Goal: Information Seeking & Learning: Learn about a topic

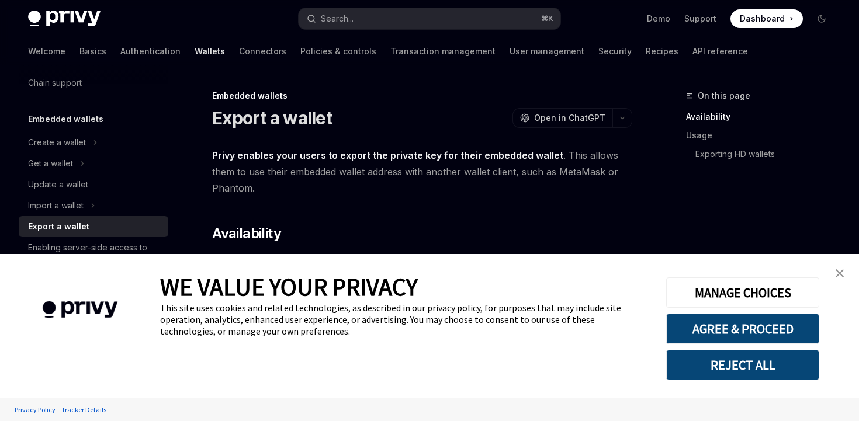
scroll to position [42, 0]
click at [845, 269] on link "close banner" at bounding box center [839, 273] width 23 height 23
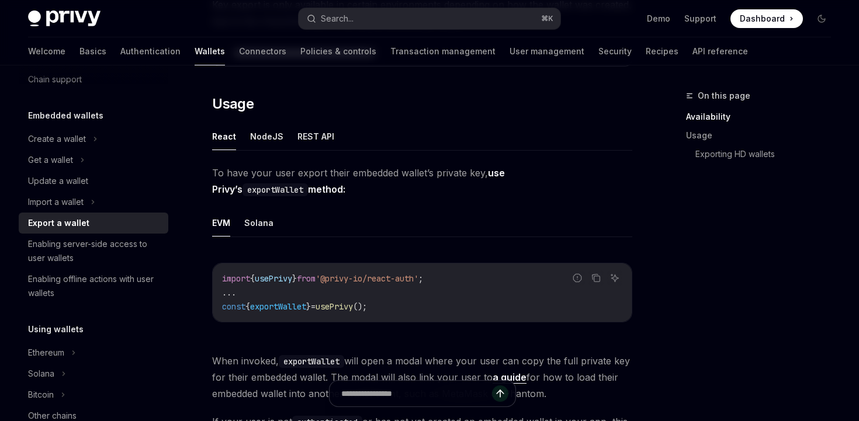
scroll to position [256, 0]
click at [310, 135] on button "REST API" at bounding box center [315, 135] width 37 height 27
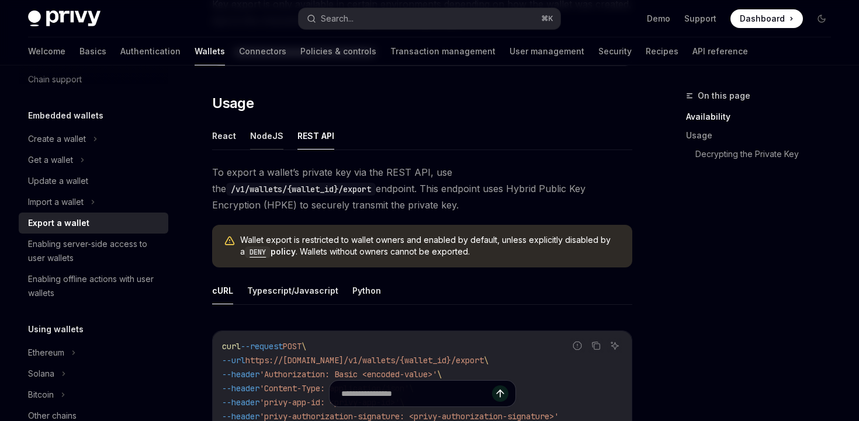
click at [270, 133] on button "NodeJS" at bounding box center [266, 135] width 33 height 27
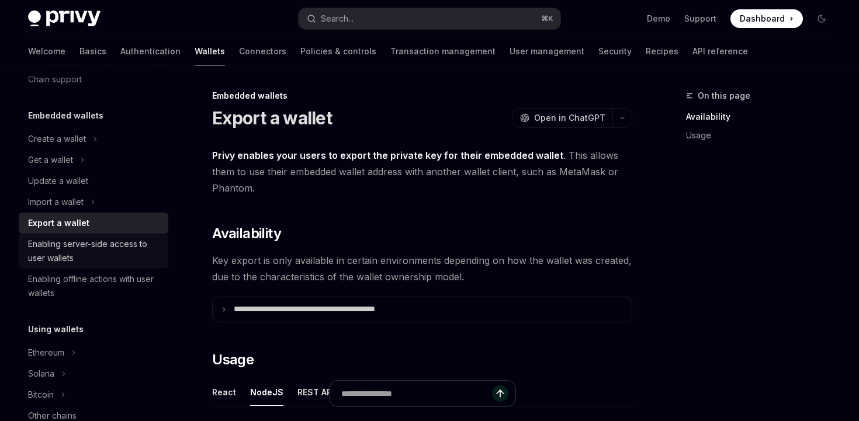
click at [136, 250] on div "Enabling server-side access to user wallets" at bounding box center [94, 251] width 133 height 28
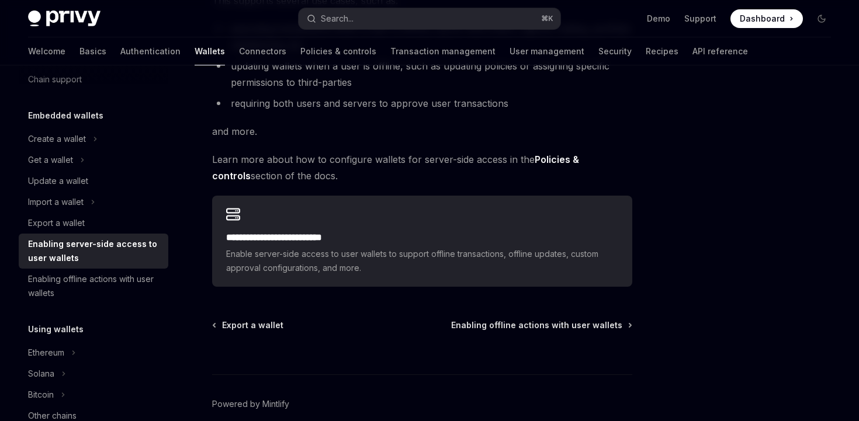
scroll to position [237, 0]
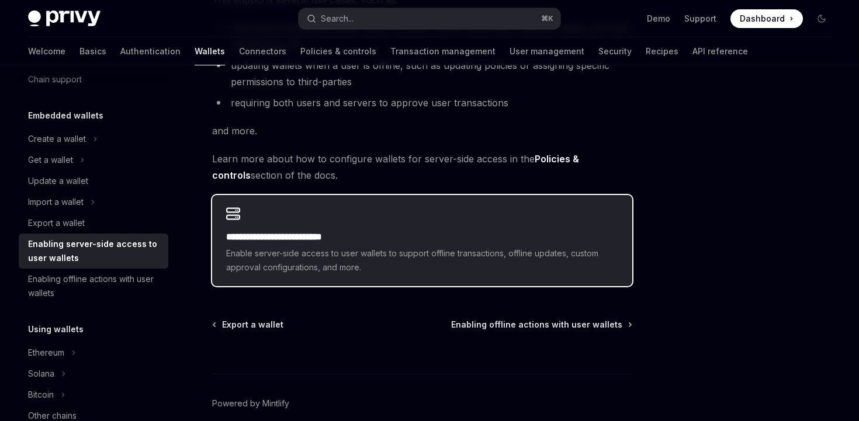
click at [334, 229] on div "**********" at bounding box center [422, 240] width 420 height 91
type textarea "*"
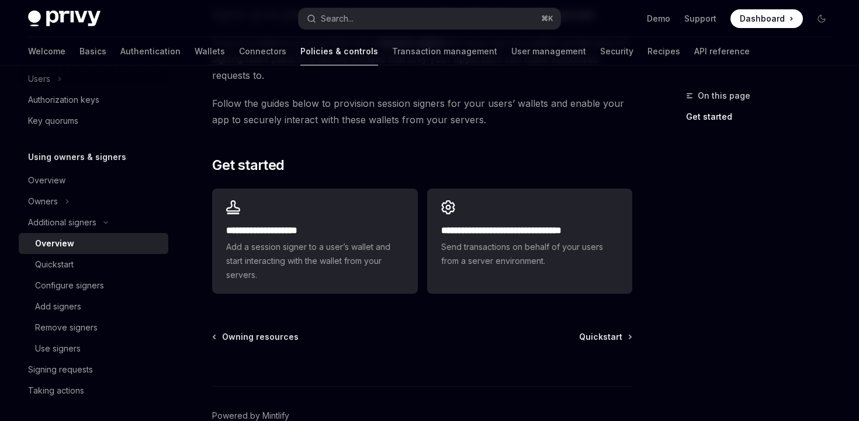
scroll to position [307, 0]
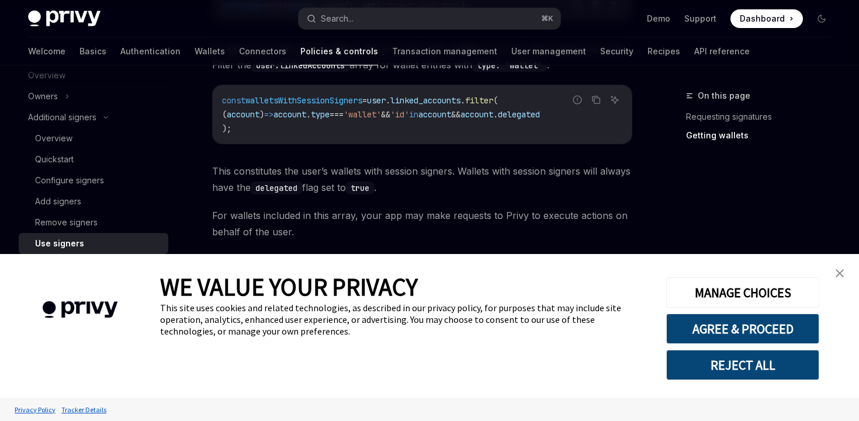
scroll to position [632, 0]
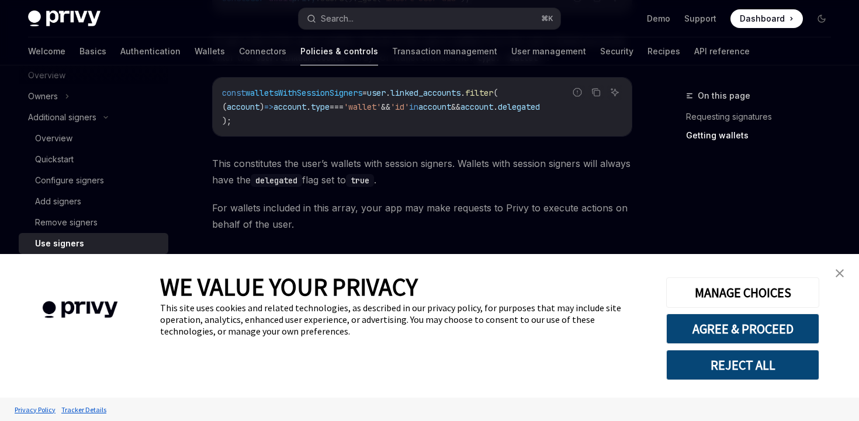
click at [840, 267] on link "close banner" at bounding box center [839, 273] width 23 height 23
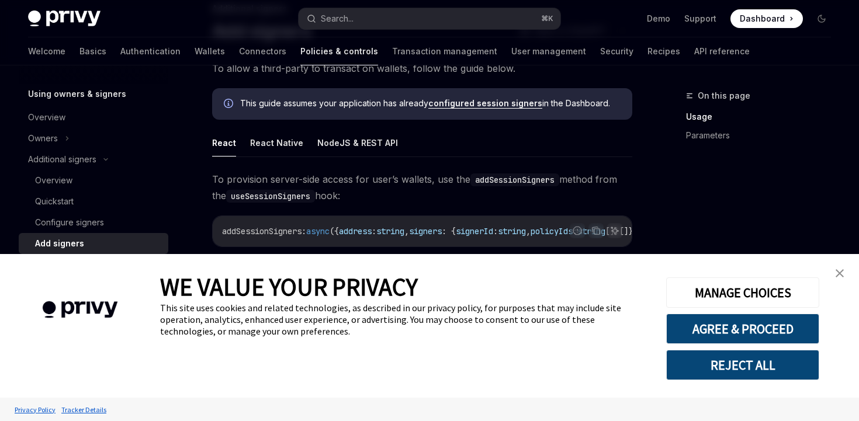
scroll to position [88, 0]
click at [374, 142] on button "NodeJS & REST API" at bounding box center [357, 141] width 81 height 27
type textarea "*"
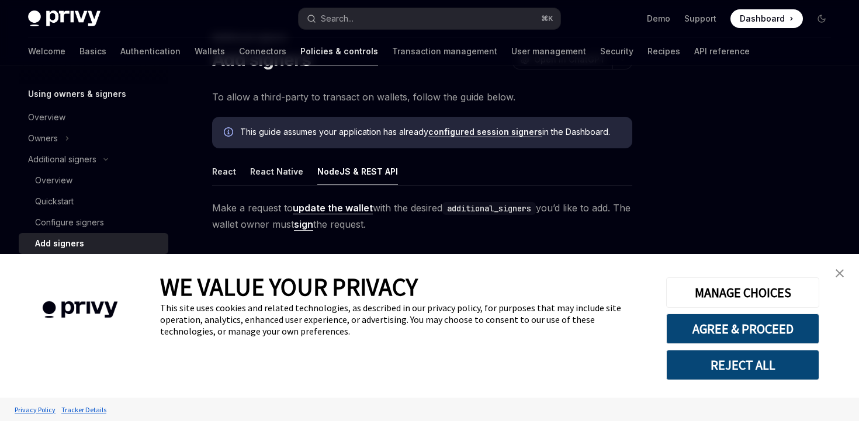
scroll to position [58, 0]
click at [844, 272] on link "close banner" at bounding box center [839, 273] width 23 height 23
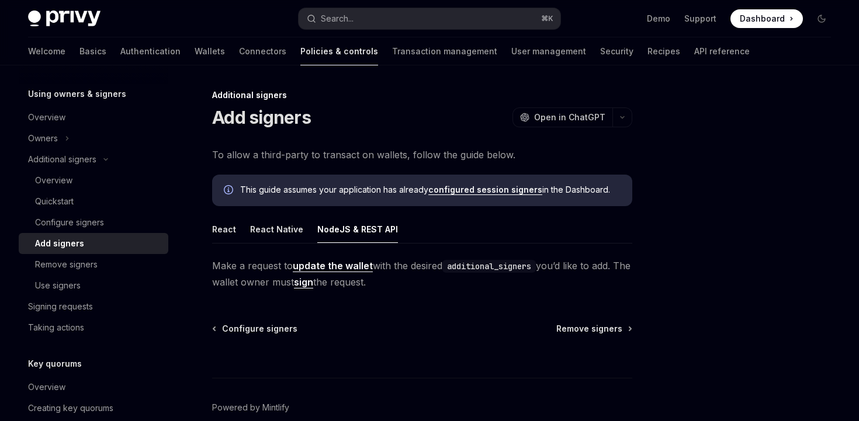
scroll to position [0, 0]
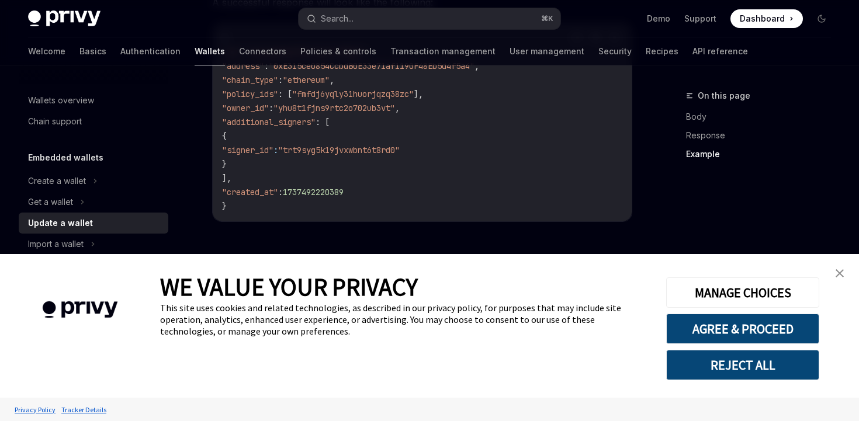
scroll to position [1514, 0]
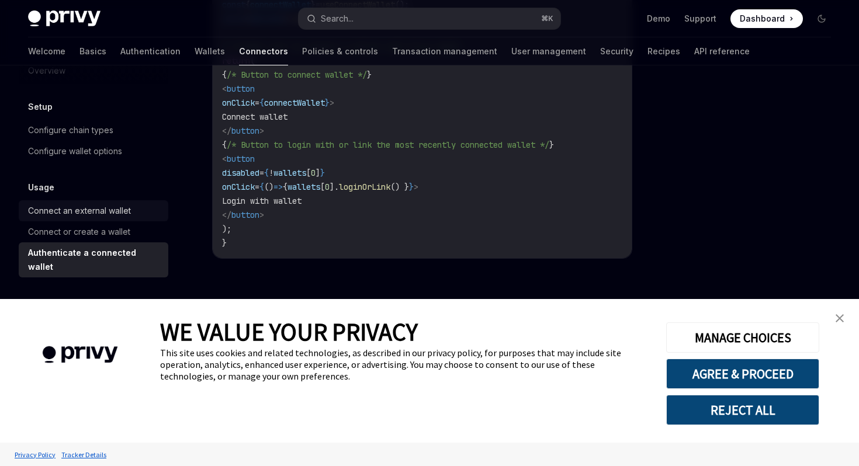
scroll to position [27, 0]
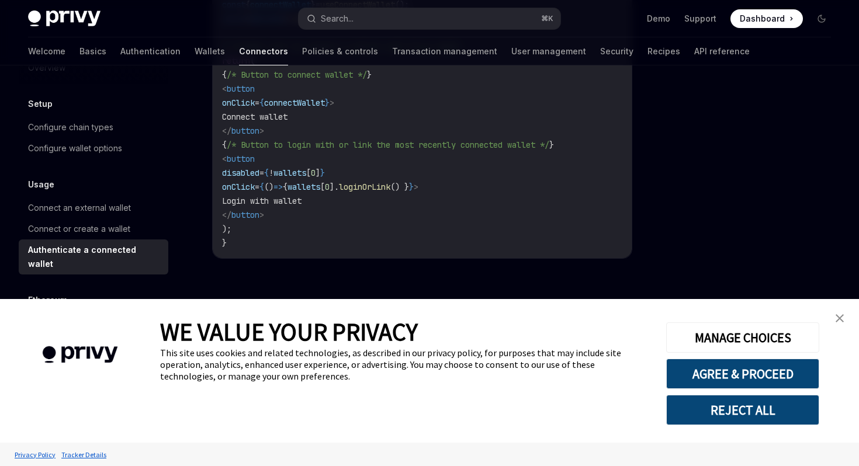
click at [835, 317] on img "close banner" at bounding box center [839, 318] width 8 height 8
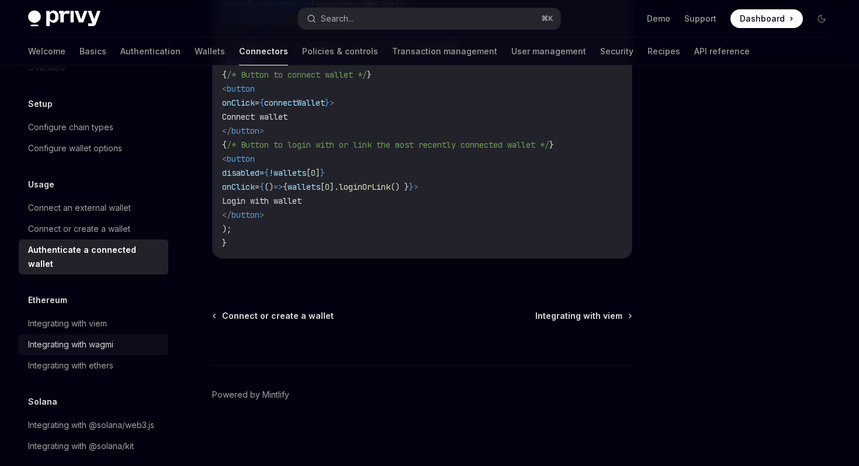
click at [53, 338] on div "Integrating with wagmi" at bounding box center [70, 345] width 85 height 14
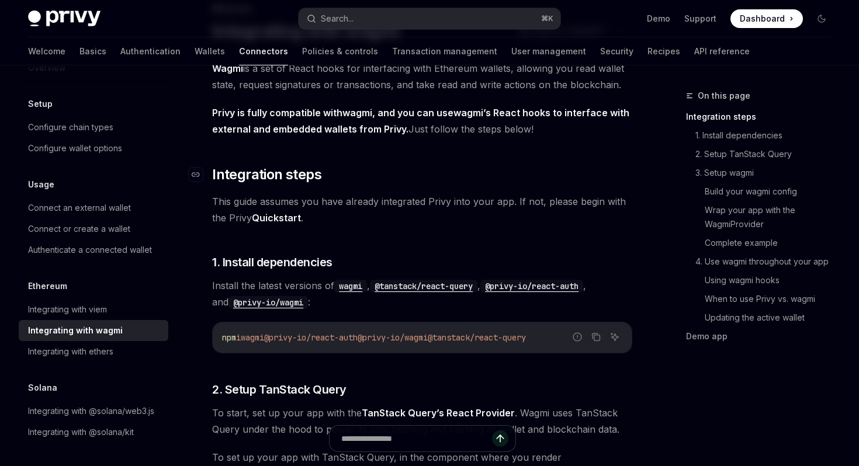
scroll to position [86, 0]
click at [302, 54] on link "Policies & controls" at bounding box center [340, 51] width 76 height 28
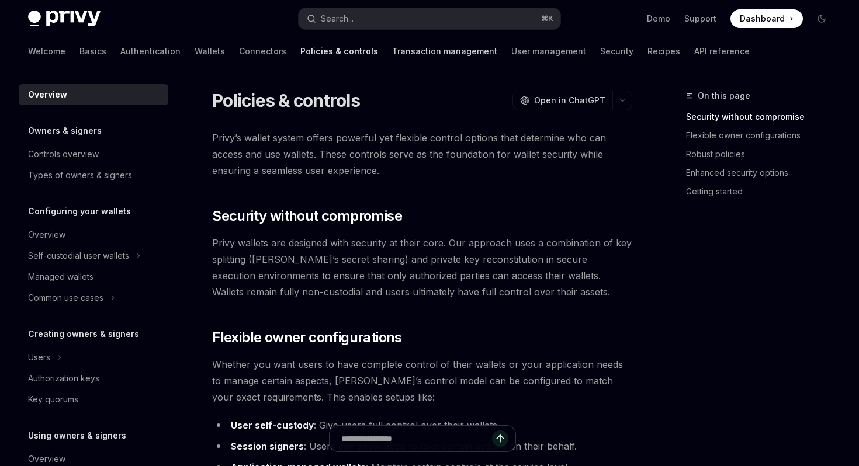
click at [392, 60] on link "Transaction management" at bounding box center [444, 51] width 105 height 28
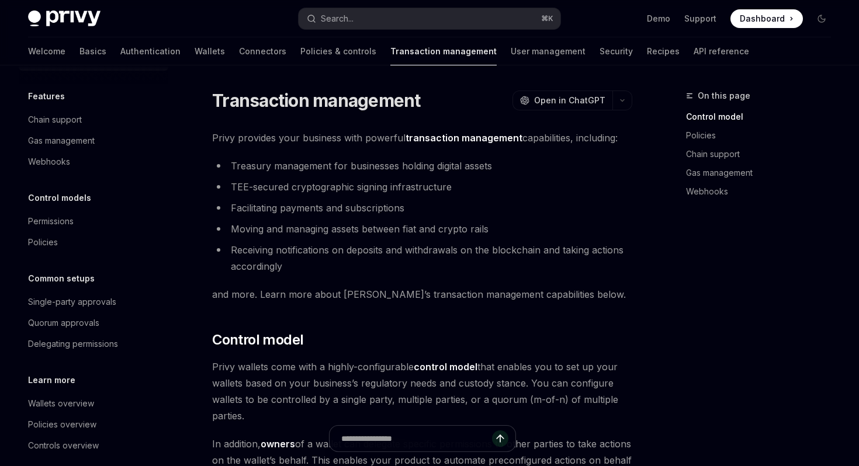
scroll to position [48, 0]
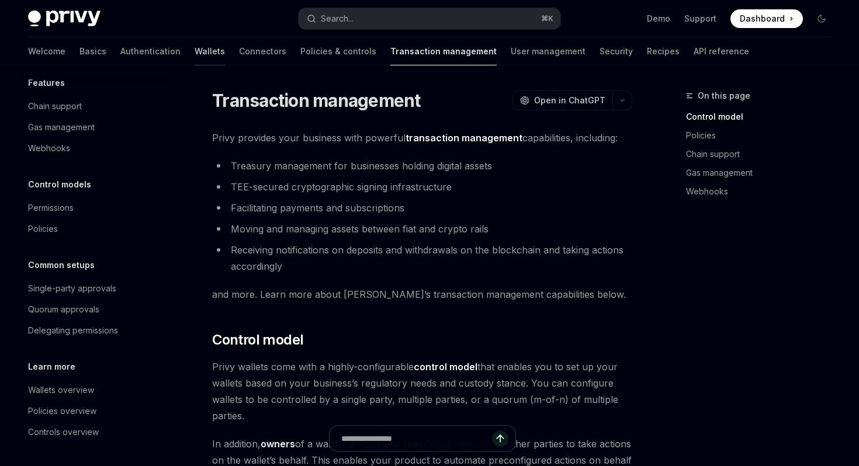
click at [195, 48] on link "Wallets" at bounding box center [210, 51] width 30 height 28
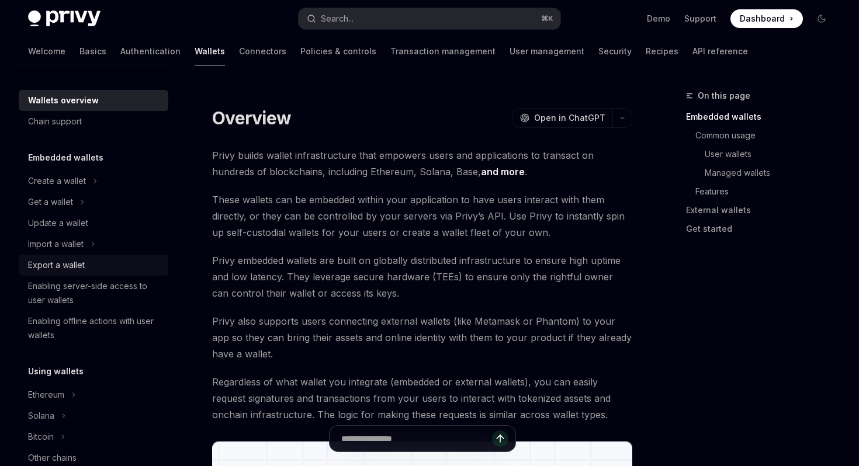
click at [74, 262] on div "Export a wallet" at bounding box center [56, 265] width 57 height 14
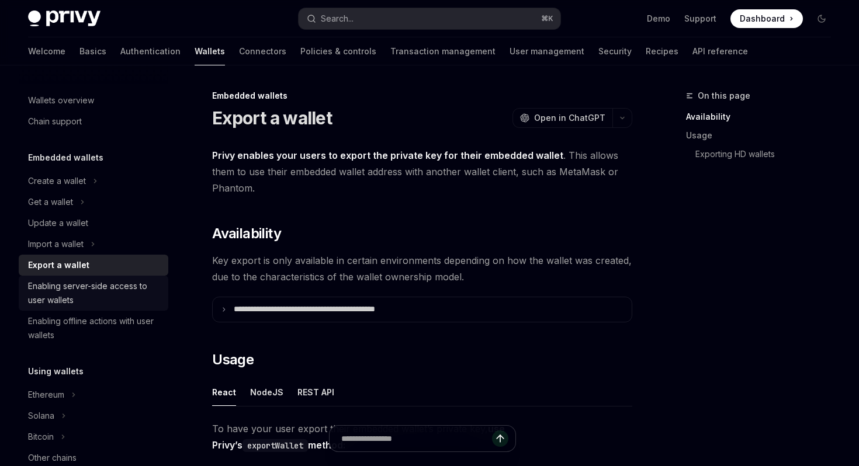
click at [74, 292] on div "Enabling server-side access to user wallets" at bounding box center [94, 293] width 133 height 28
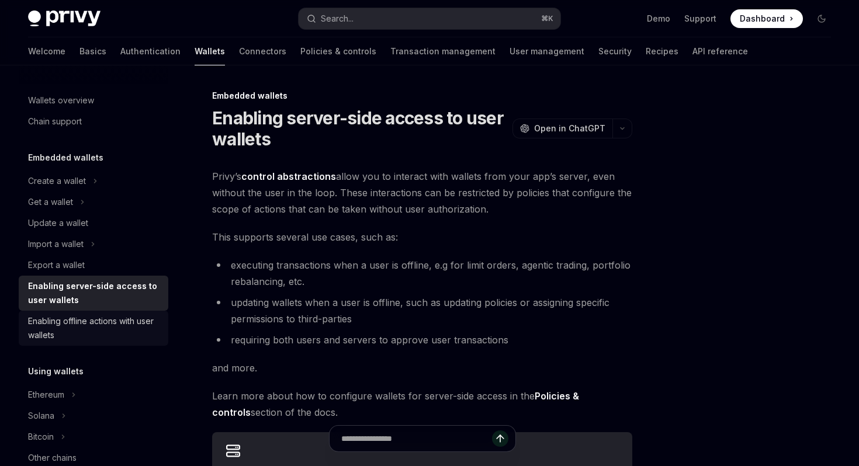
click at [117, 327] on div "Enabling offline actions with user wallets" at bounding box center [94, 328] width 133 height 28
type textarea "*"
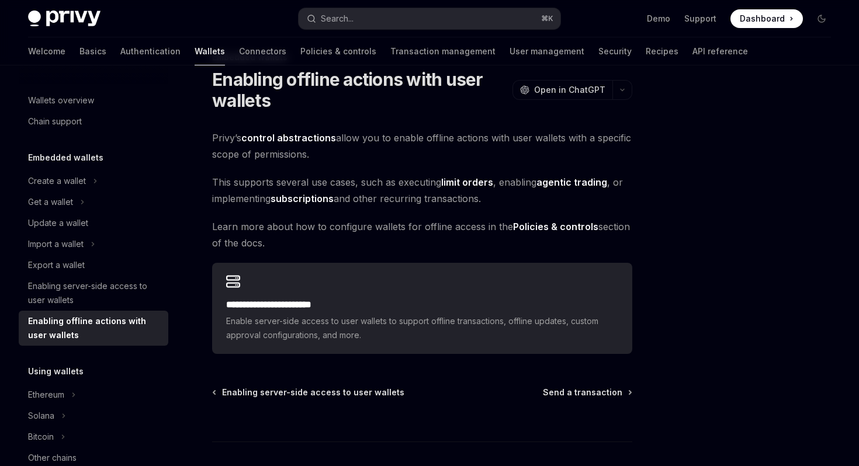
scroll to position [39, 0]
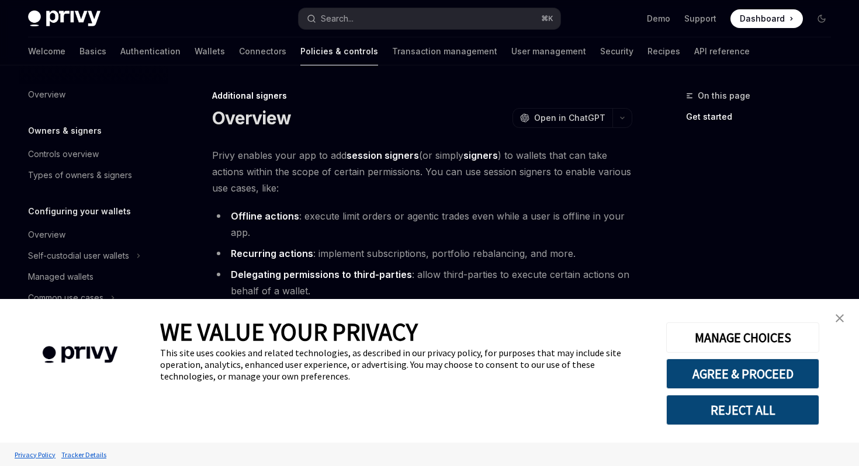
scroll to position [256, 0]
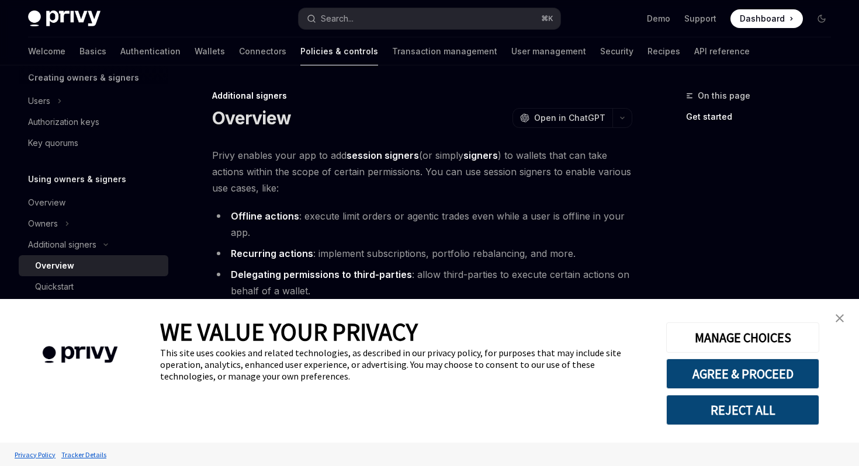
click at [841, 319] on img "close banner" at bounding box center [839, 318] width 8 height 8
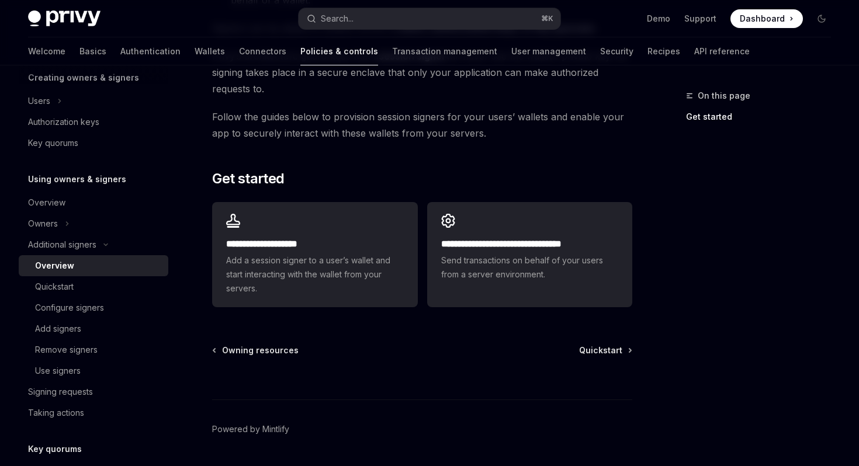
scroll to position [293, 0]
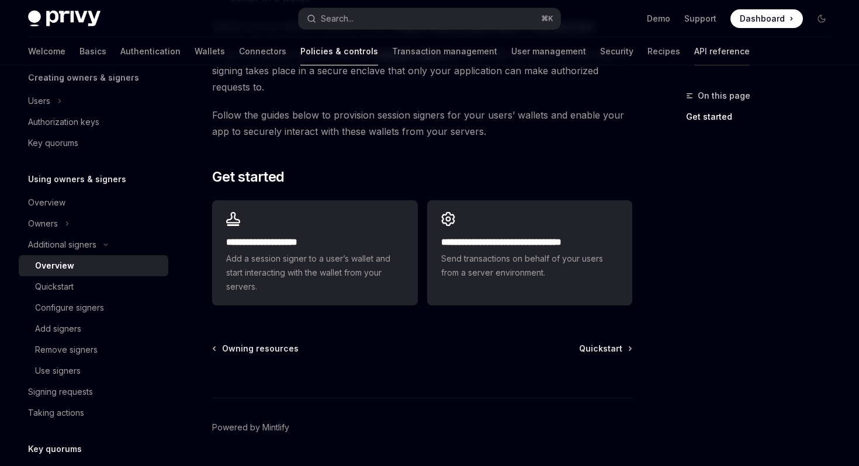
click at [694, 53] on link "API reference" at bounding box center [722, 51] width 56 height 28
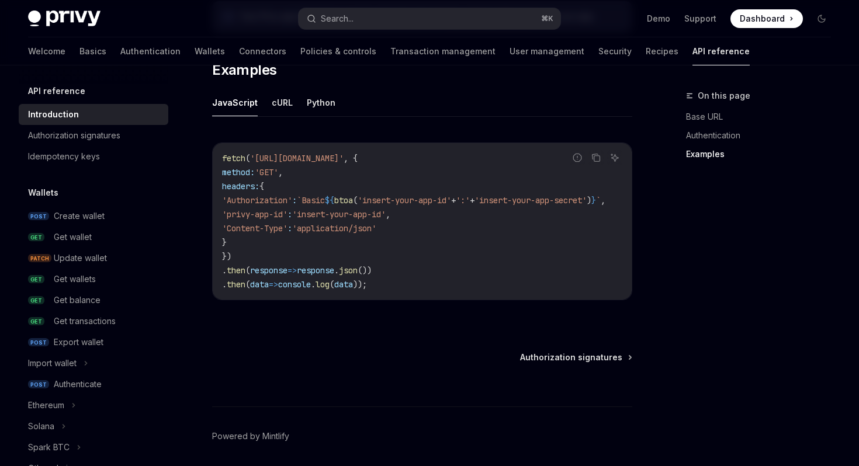
scroll to position [727, 0]
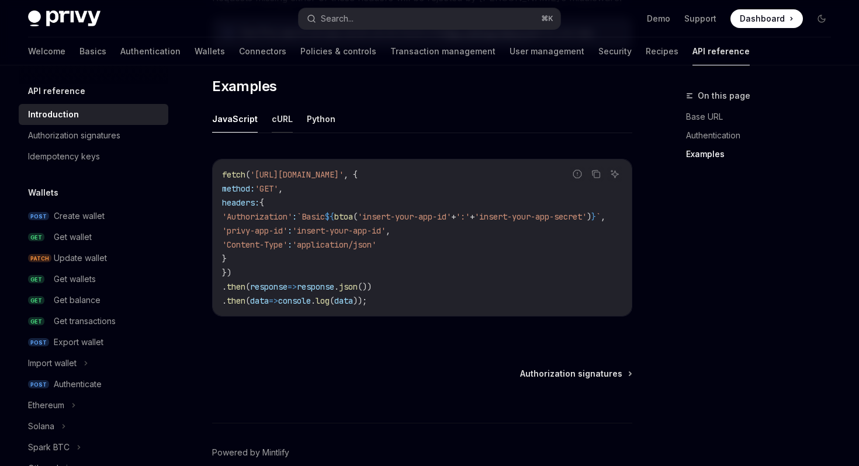
click at [279, 119] on button "cURL" at bounding box center [282, 118] width 21 height 27
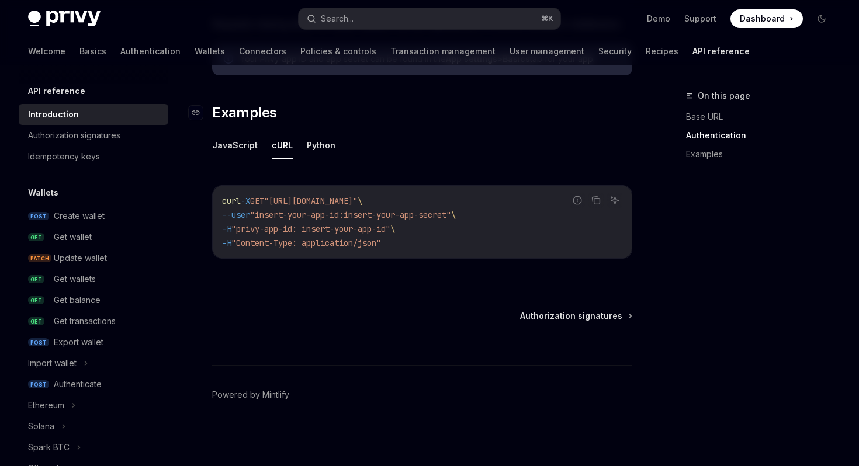
scroll to position [700, 0]
click at [103, 134] on div "Authorization signatures" at bounding box center [74, 136] width 92 height 14
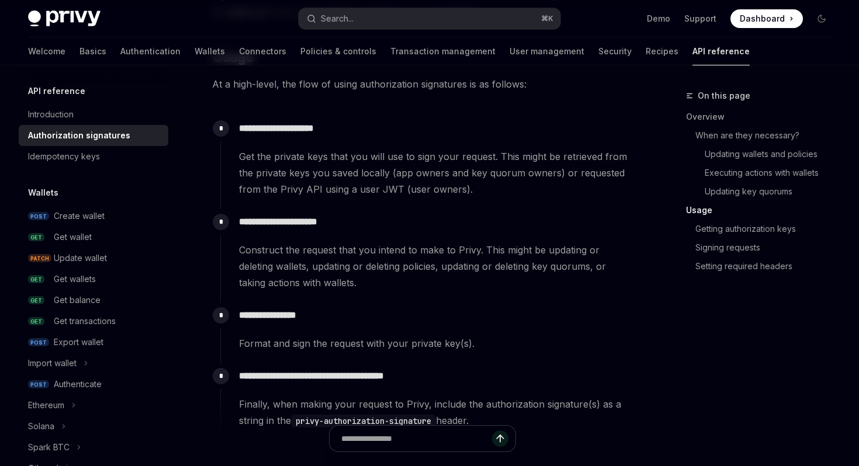
scroll to position [1070, 0]
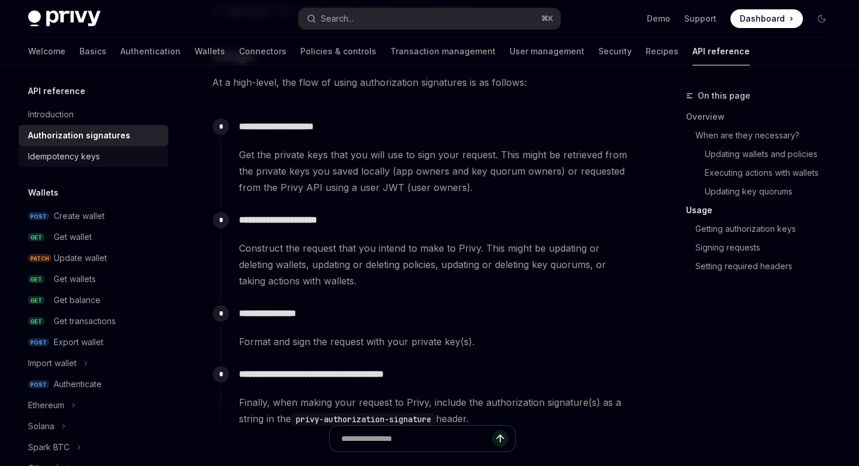
click at [131, 147] on link "Idempotency keys" at bounding box center [94, 156] width 150 height 21
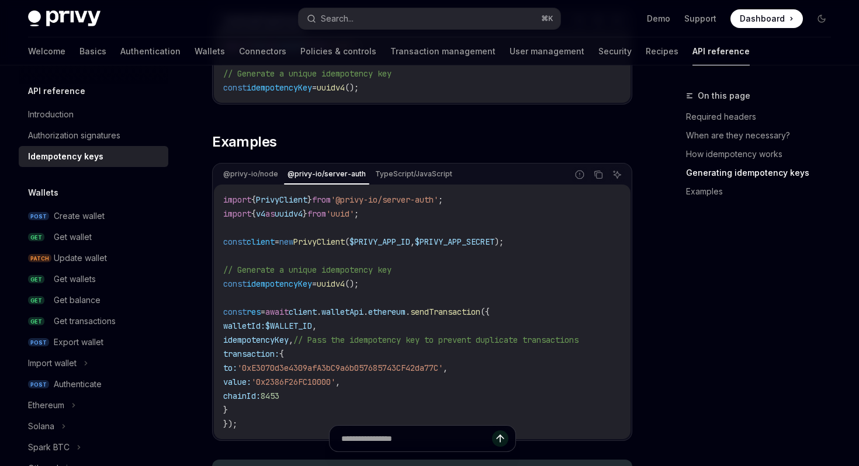
scroll to position [1080, 0]
click at [396, 165] on div "@privy-io/node @privy-io/server-auth TypeScript/JavaScript" at bounding box center [390, 174] width 353 height 20
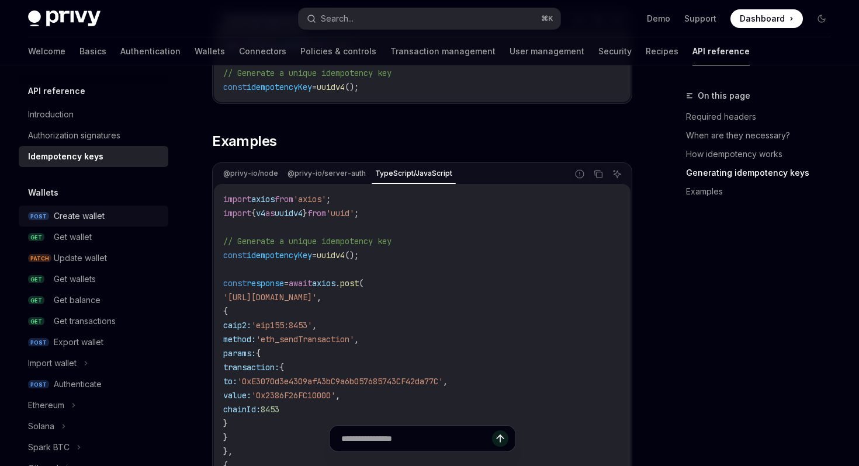
click at [96, 207] on link "POST Create wallet" at bounding box center [94, 216] width 150 height 21
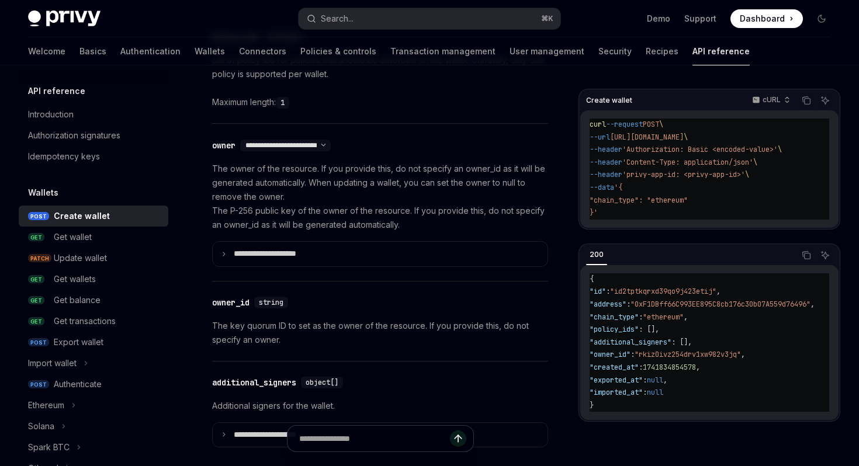
scroll to position [660, 0]
click at [247, 249] on p "**********" at bounding box center [274, 253] width 81 height 11
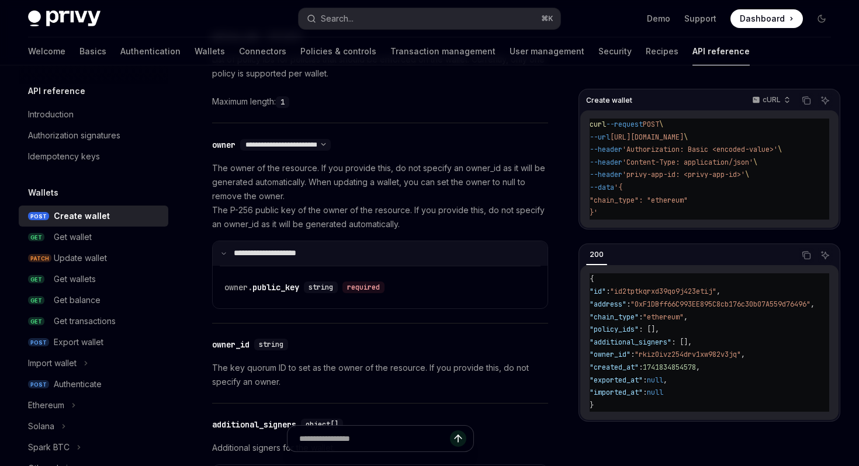
click at [247, 249] on p "**********" at bounding box center [273, 253] width 78 height 11
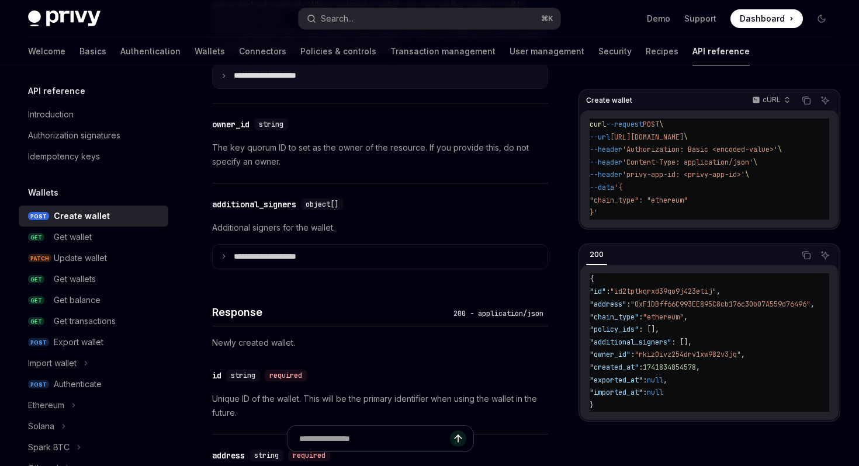
scroll to position [840, 0]
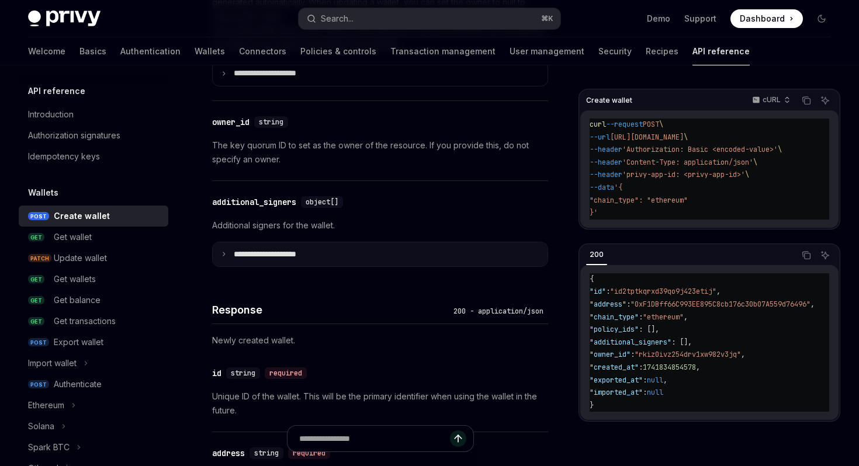
click at [243, 252] on p "**********" at bounding box center [274, 254] width 81 height 11
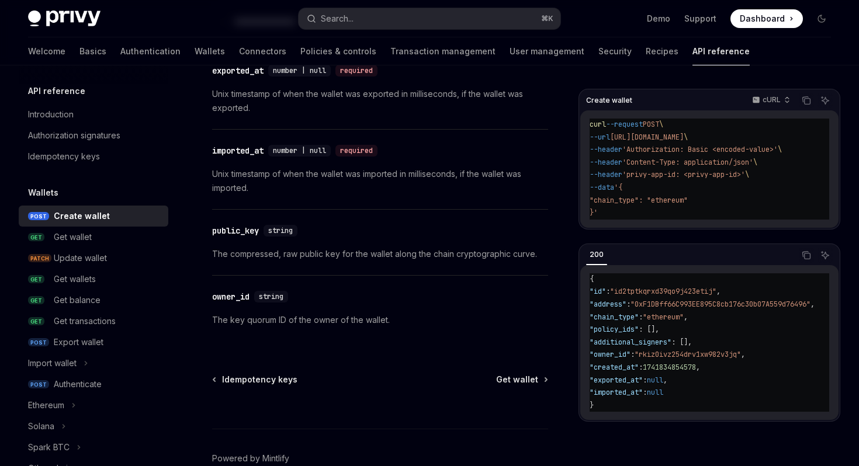
scroll to position [1742, 0]
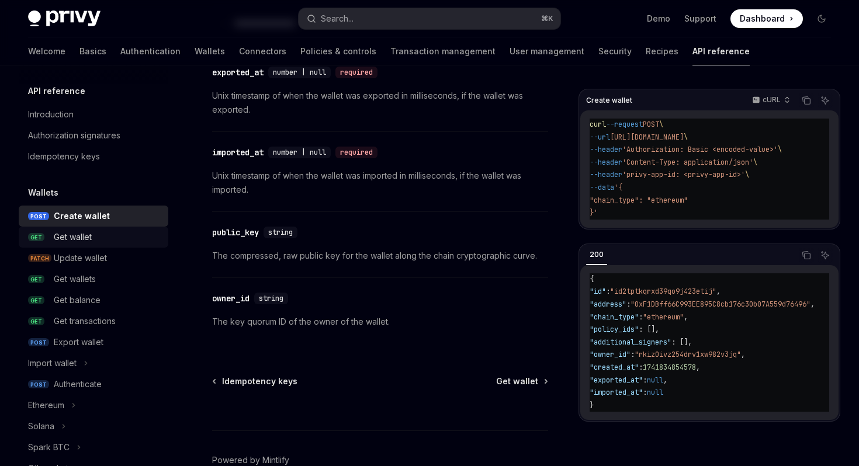
click at [76, 230] on div "Get wallet" at bounding box center [73, 237] width 38 height 14
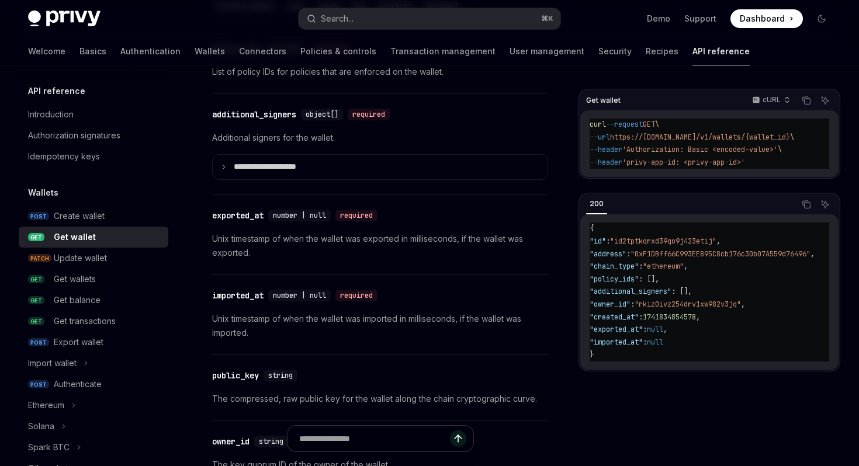
scroll to position [902, 0]
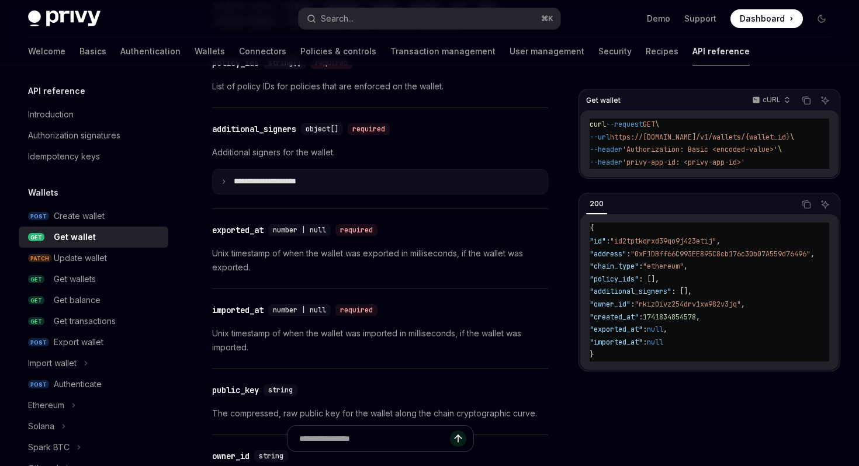
click at [286, 170] on summary "**********" at bounding box center [380, 181] width 335 height 25
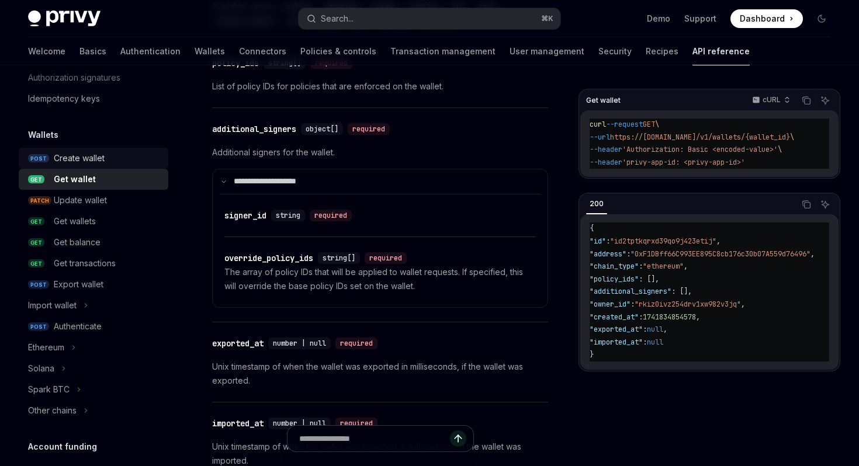
scroll to position [63, 0]
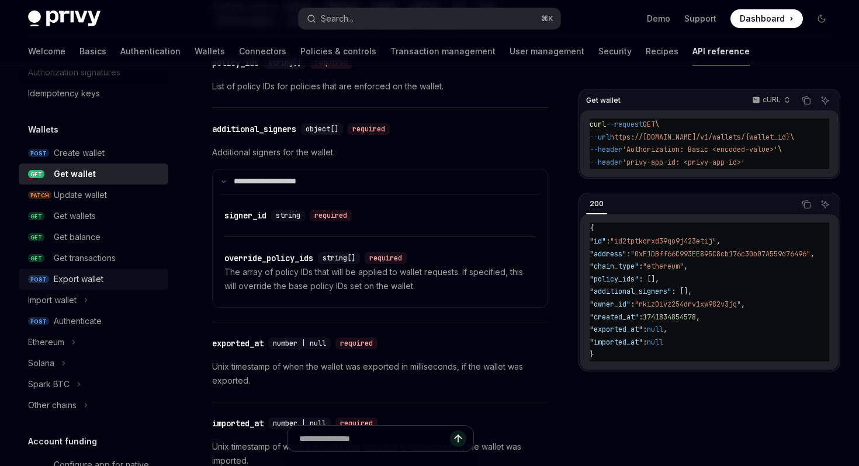
click at [86, 278] on div "Export wallet" at bounding box center [79, 279] width 50 height 14
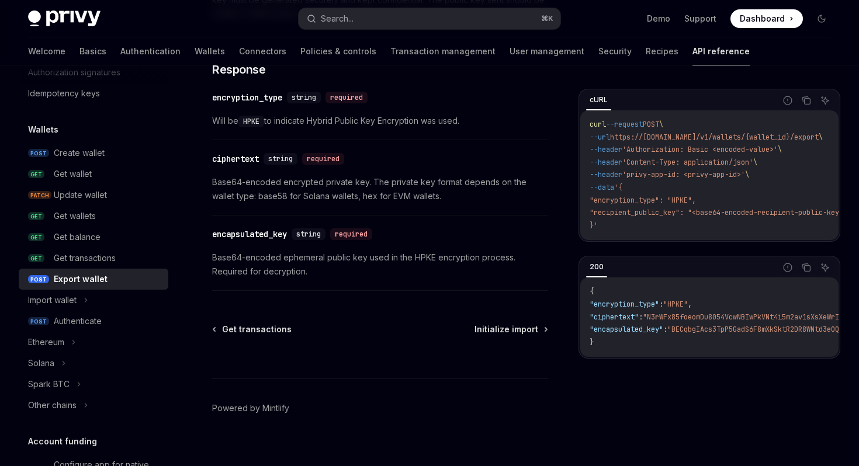
scroll to position [819, 0]
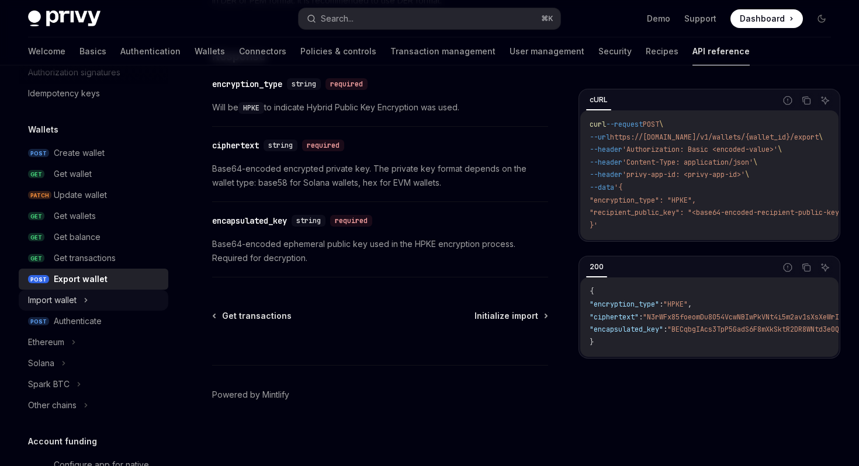
click at [90, 300] on button "Import wallet" at bounding box center [94, 300] width 150 height 21
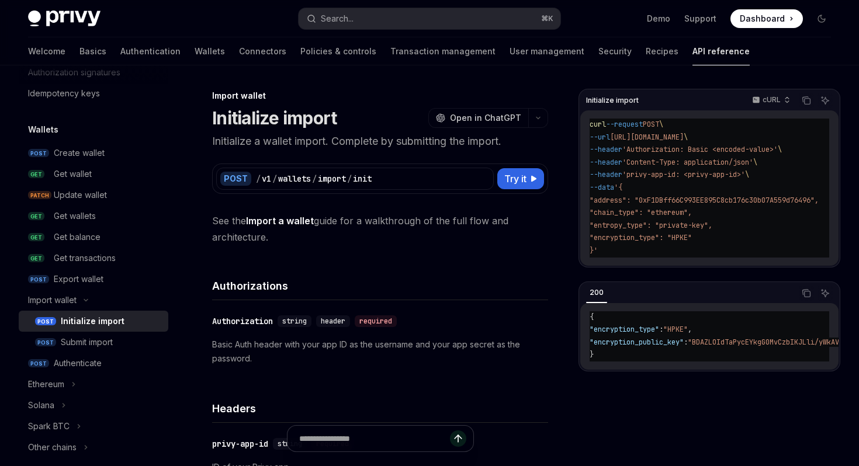
click at [95, 320] on div "Initialize import" at bounding box center [93, 321] width 64 height 14
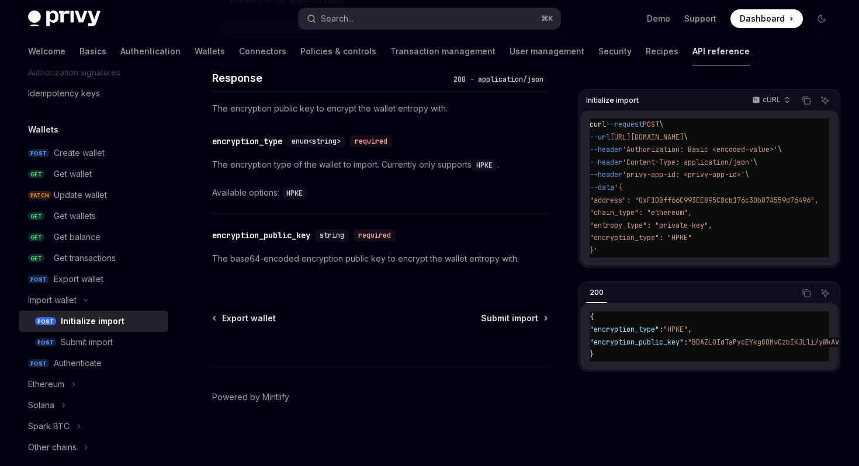
scroll to position [1019, 0]
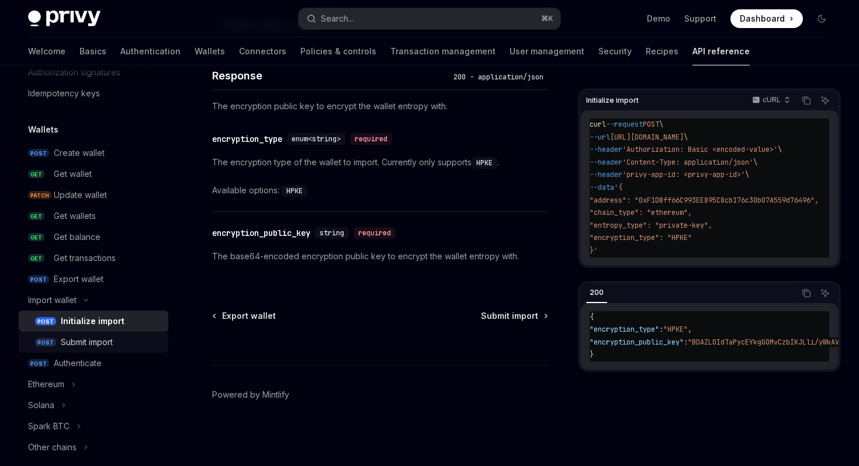
click at [76, 341] on div "Submit import" at bounding box center [87, 342] width 52 height 14
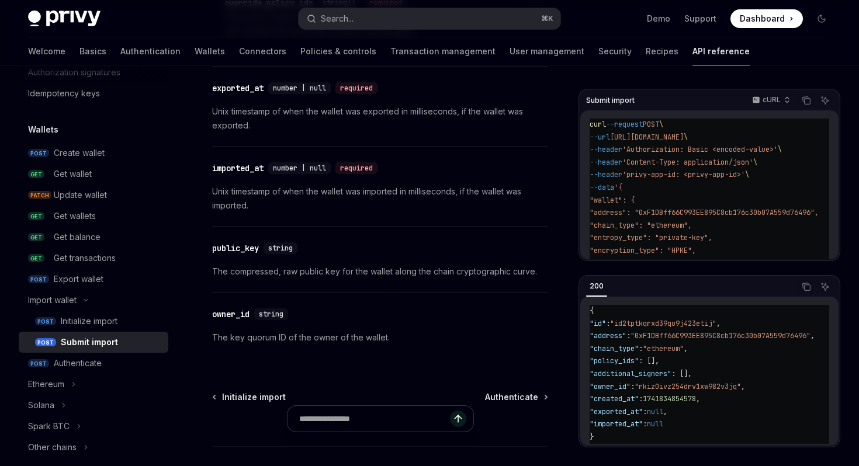
scroll to position [1695, 0]
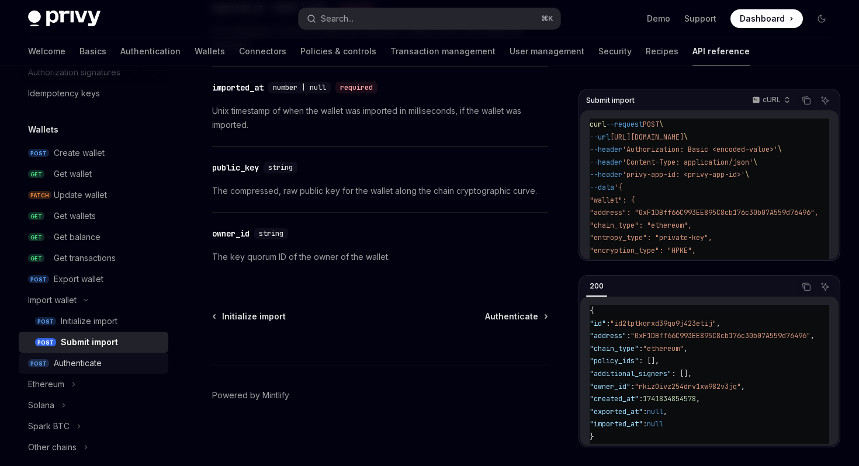
click at [119, 363] on div "Authenticate" at bounding box center [107, 363] width 107 height 14
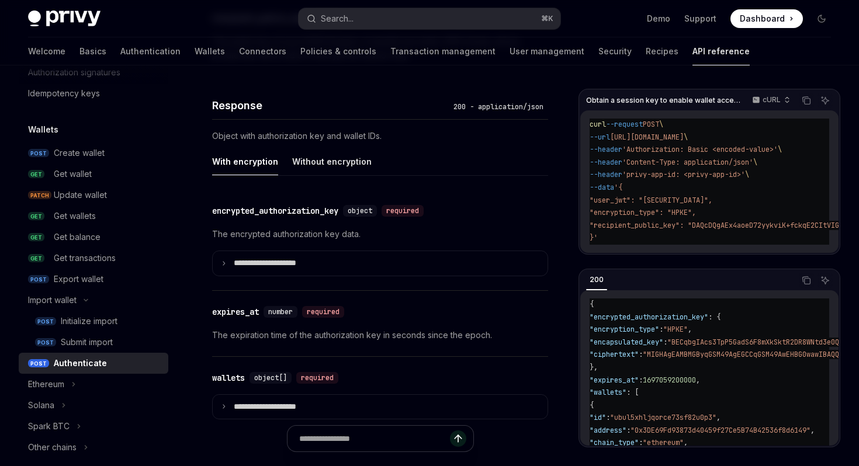
scroll to position [1096, 0]
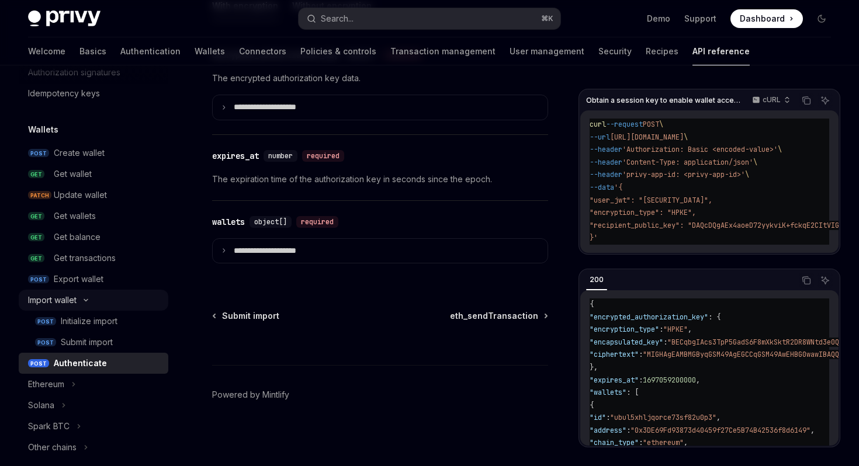
click at [88, 302] on icon at bounding box center [86, 300] width 14 height 5
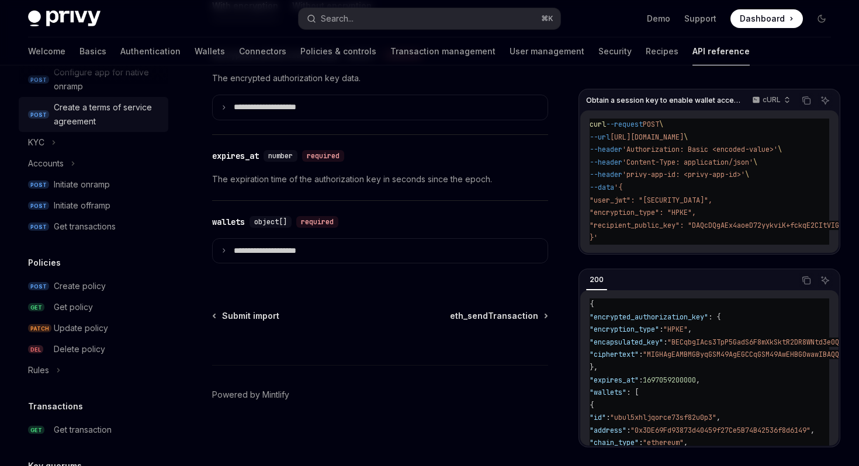
scroll to position [458, 0]
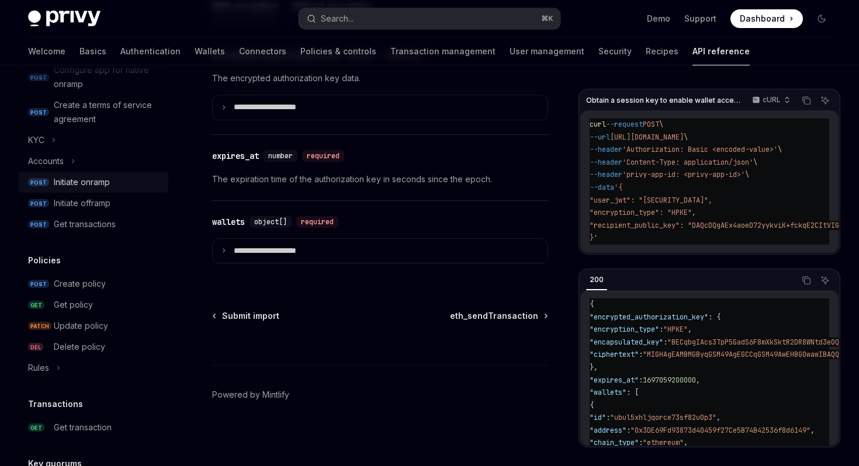
click at [85, 184] on div "Initiate onramp" at bounding box center [82, 182] width 56 height 14
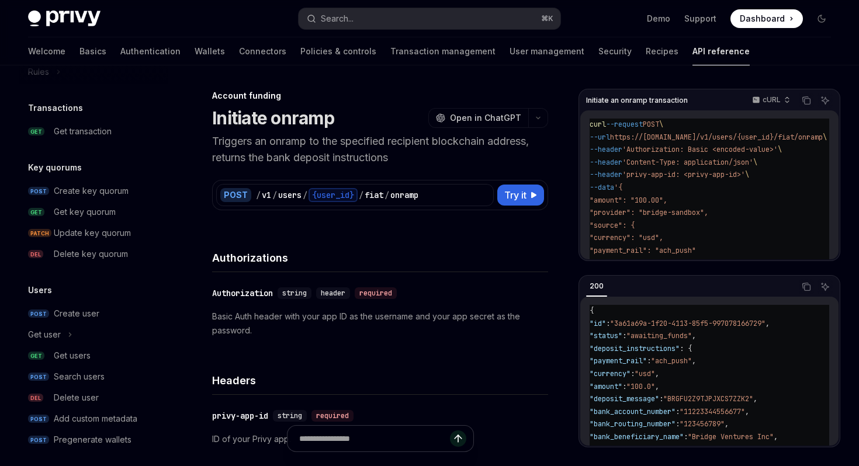
scroll to position [762, 0]
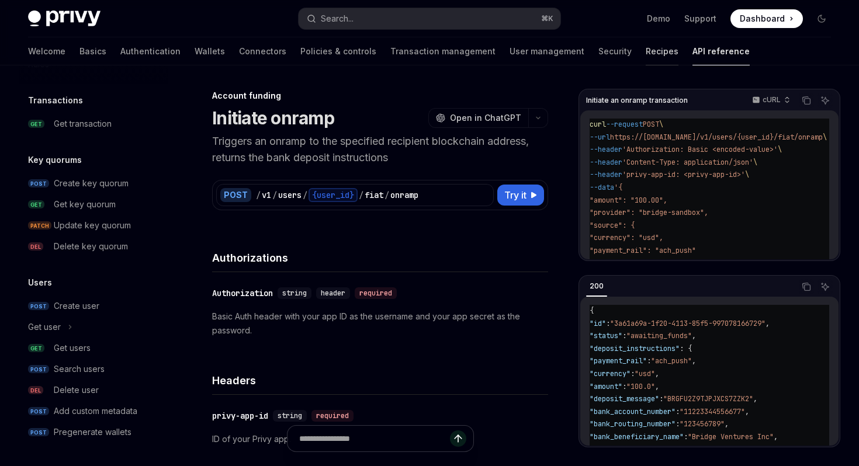
click at [646, 55] on link "Recipes" at bounding box center [662, 51] width 33 height 28
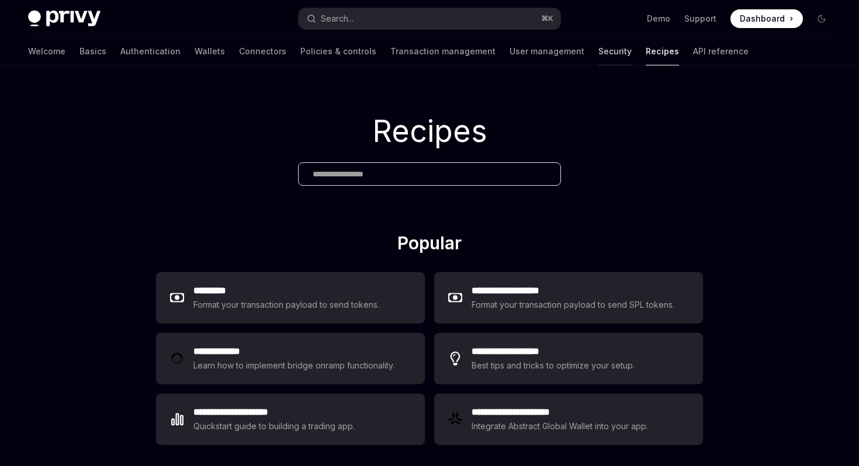
click at [598, 56] on link "Security" at bounding box center [614, 51] width 33 height 28
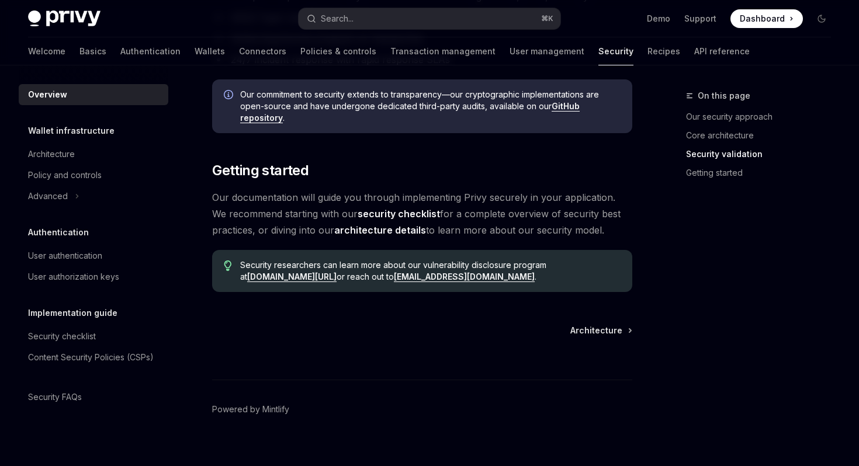
scroll to position [894, 0]
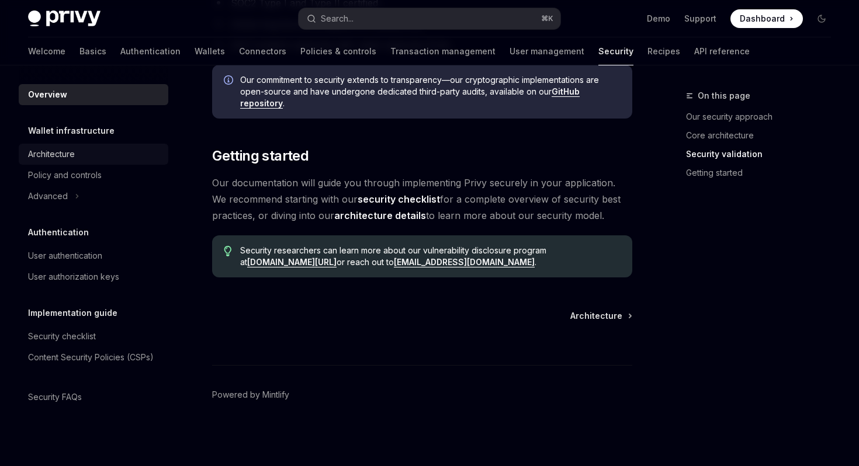
click at [63, 152] on div "Architecture" at bounding box center [51, 154] width 47 height 14
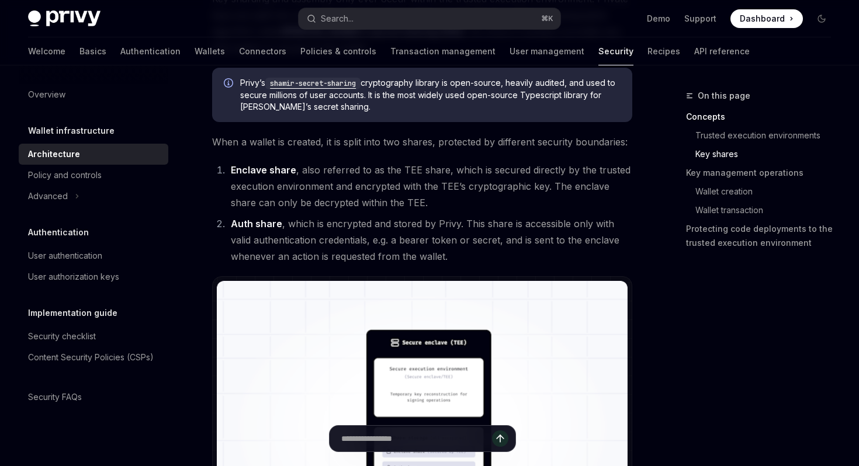
scroll to position [855, 0]
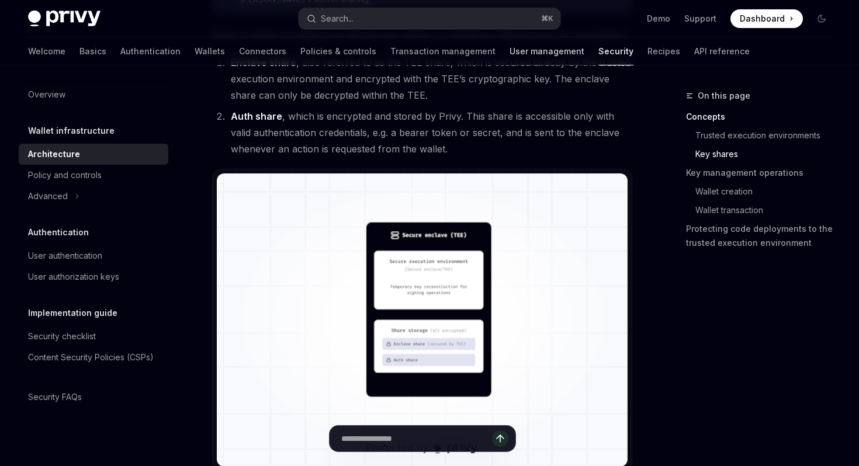
click at [509, 51] on link "User management" at bounding box center [546, 51] width 75 height 28
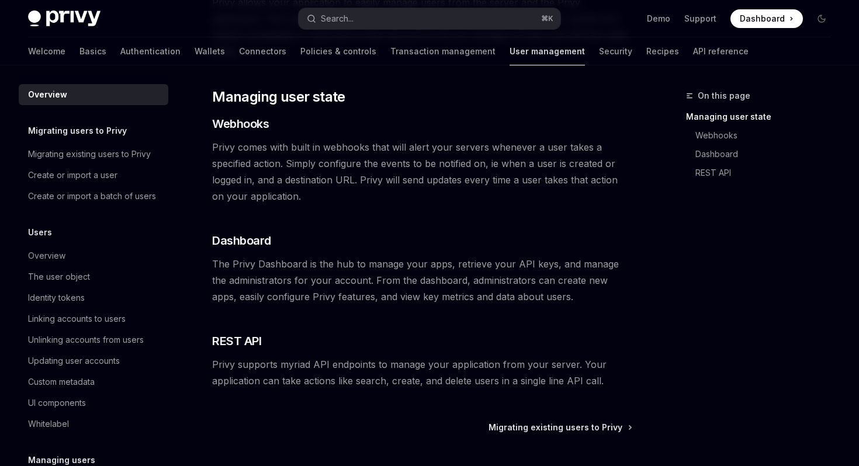
scroll to position [175, 0]
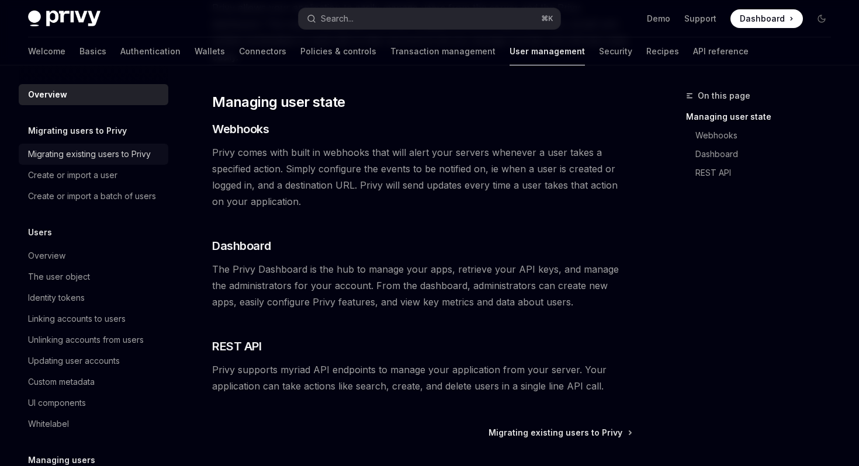
click at [64, 151] on div "Migrating existing users to Privy" at bounding box center [89, 154] width 123 height 14
type textarea "*"
